Goal: Find specific fact: Find specific fact

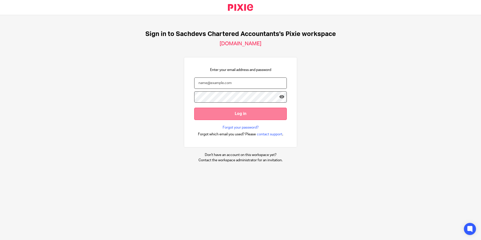
type input "sam@as1group.co.uk"
click at [231, 111] on input "Log in" at bounding box center [240, 114] width 93 height 12
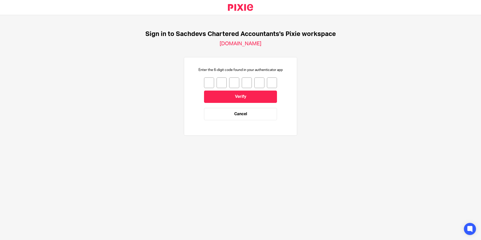
click at [207, 83] on input "number" at bounding box center [209, 83] width 10 height 11
type input "4"
type input "2"
type input "6"
type input "8"
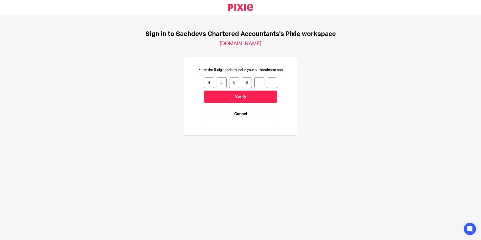
type input "8"
type input "1"
click at [223, 95] on input "Verify" at bounding box center [240, 97] width 73 height 12
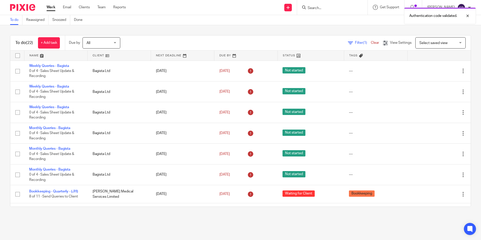
click at [333, 9] on div "Authentication code validated." at bounding box center [359, 14] width 236 height 19
click at [325, 7] on div "Authentication code validated." at bounding box center [359, 14] width 236 height 19
click at [323, 7] on input "Search" at bounding box center [329, 8] width 45 height 5
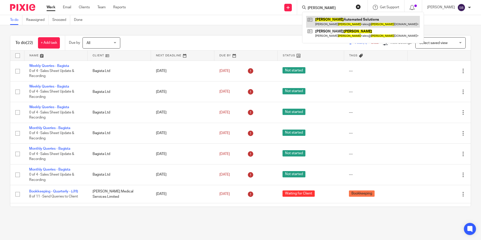
type input "keller"
click at [348, 20] on link at bounding box center [363, 22] width 114 height 12
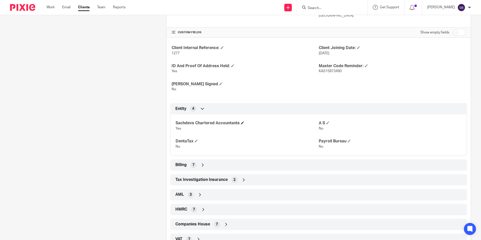
scroll to position [190, 0]
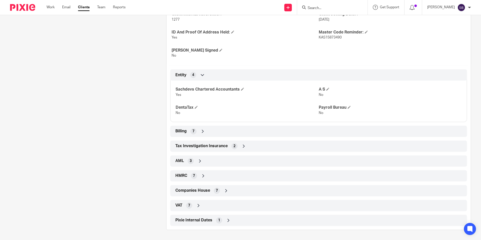
click at [228, 209] on div "VAT 7" at bounding box center [318, 205] width 289 height 9
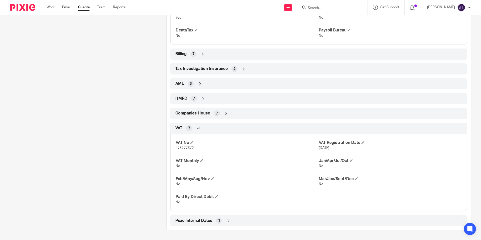
scroll to position [267, 0]
drag, startPoint x: 174, startPoint y: 148, endPoint x: 193, endPoint y: 148, distance: 18.4
click at [193, 148] on span "473277372" at bounding box center [185, 148] width 18 height 4
copy span "473277372"
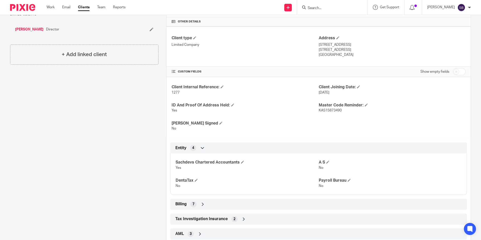
scroll to position [116, 0]
click at [48, 7] on link "Work" at bounding box center [51, 7] width 8 height 5
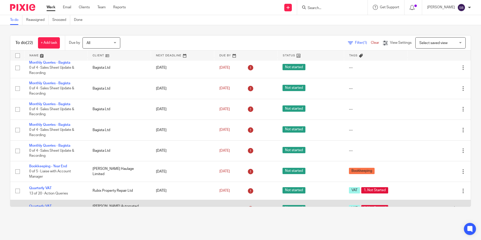
scroll to position [201, 0]
